Goal: Find specific page/section: Find specific page/section

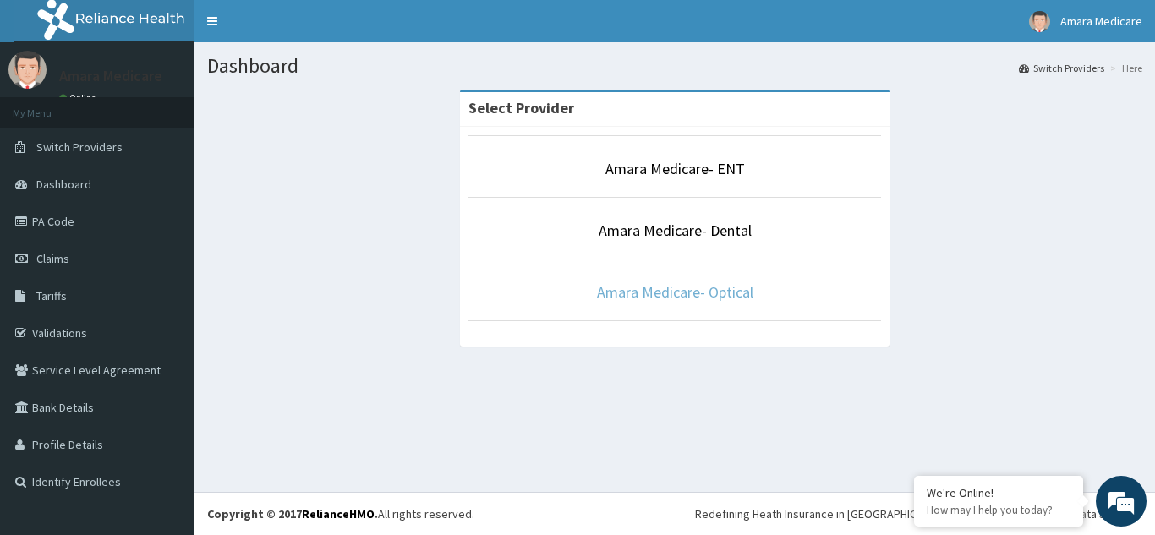
click at [644, 296] on link "Amara Medicare- Optical" at bounding box center [675, 291] width 156 height 19
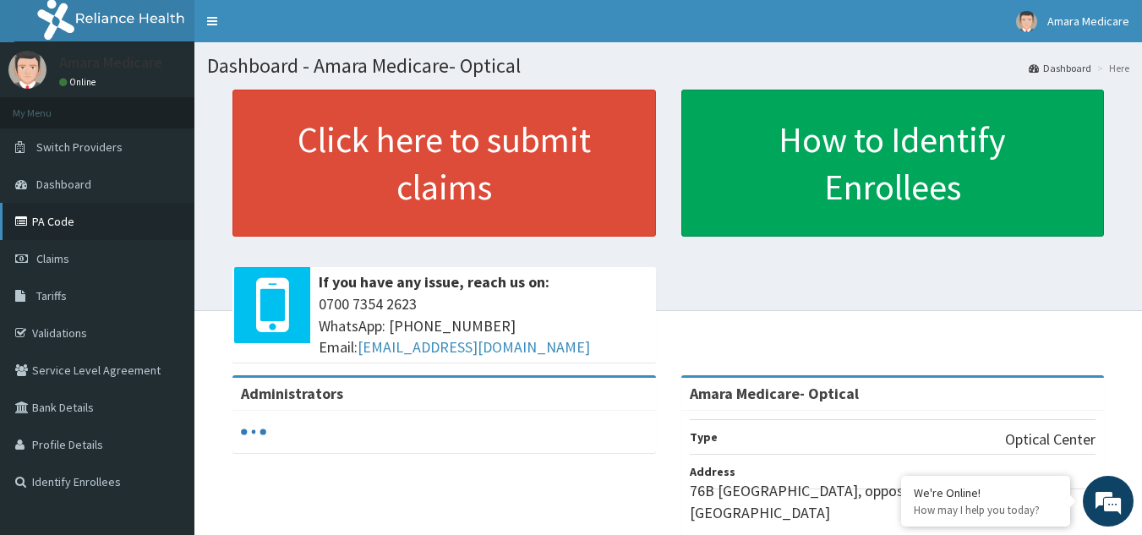
click at [74, 221] on link "PA Code" at bounding box center [97, 221] width 194 height 37
